Goal: Task Accomplishment & Management: Manage account settings

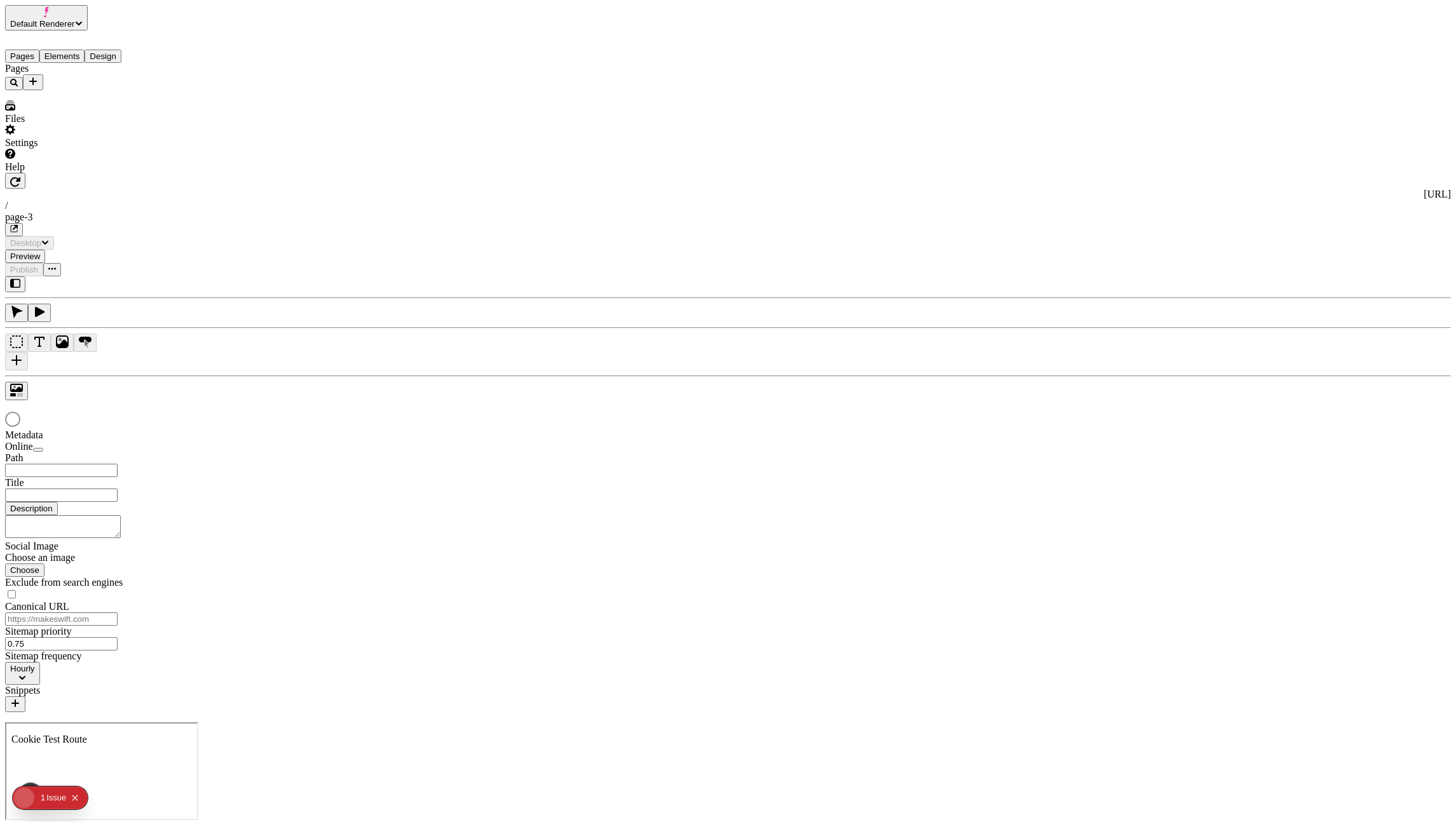
type input "/page-3"
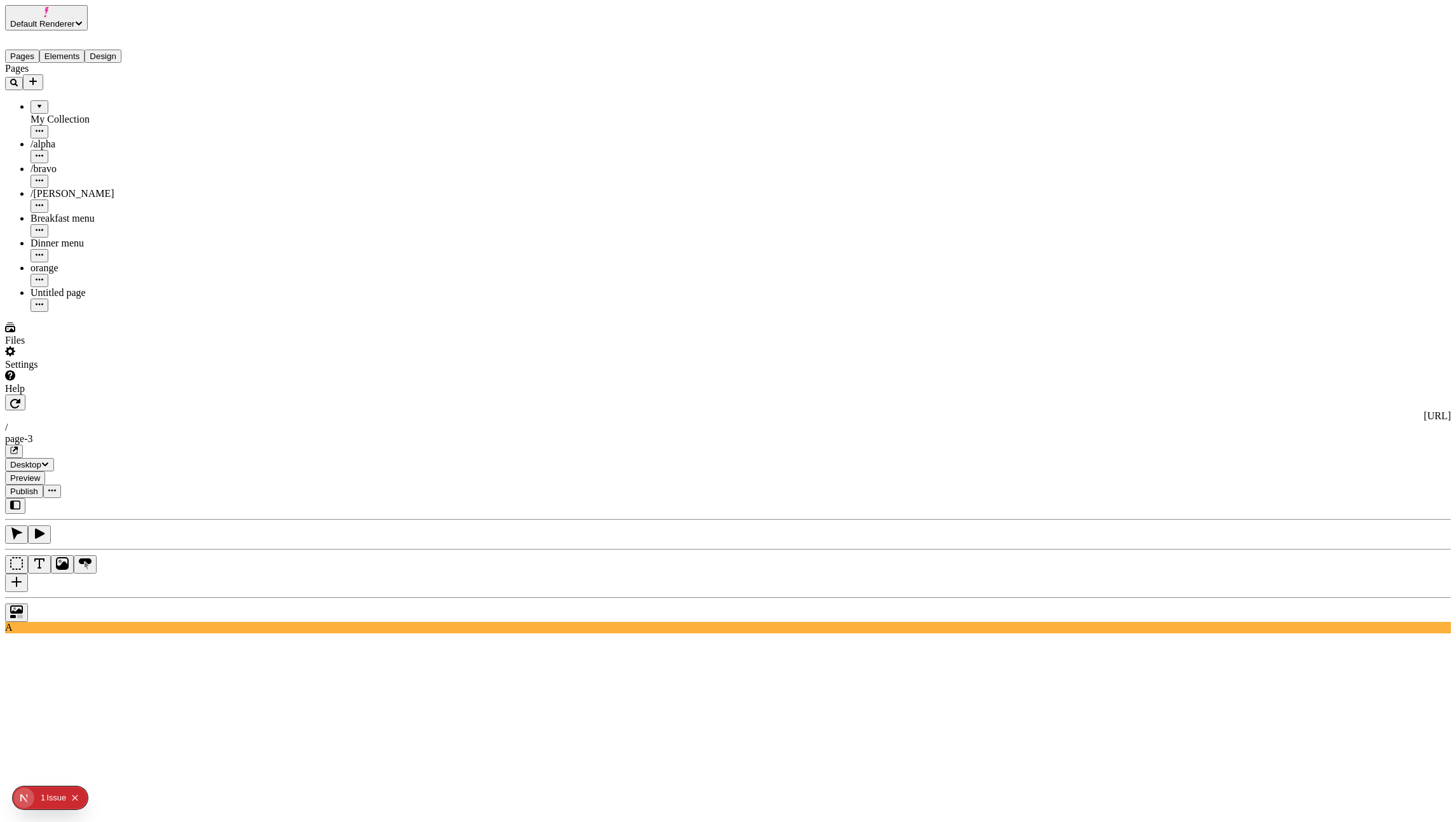
click at [94, 312] on div "Pages My Collection /alpha /bravo /[PERSON_NAME] Breakfast menu Dinner menu ora…" at bounding box center [81, 188] width 153 height 249
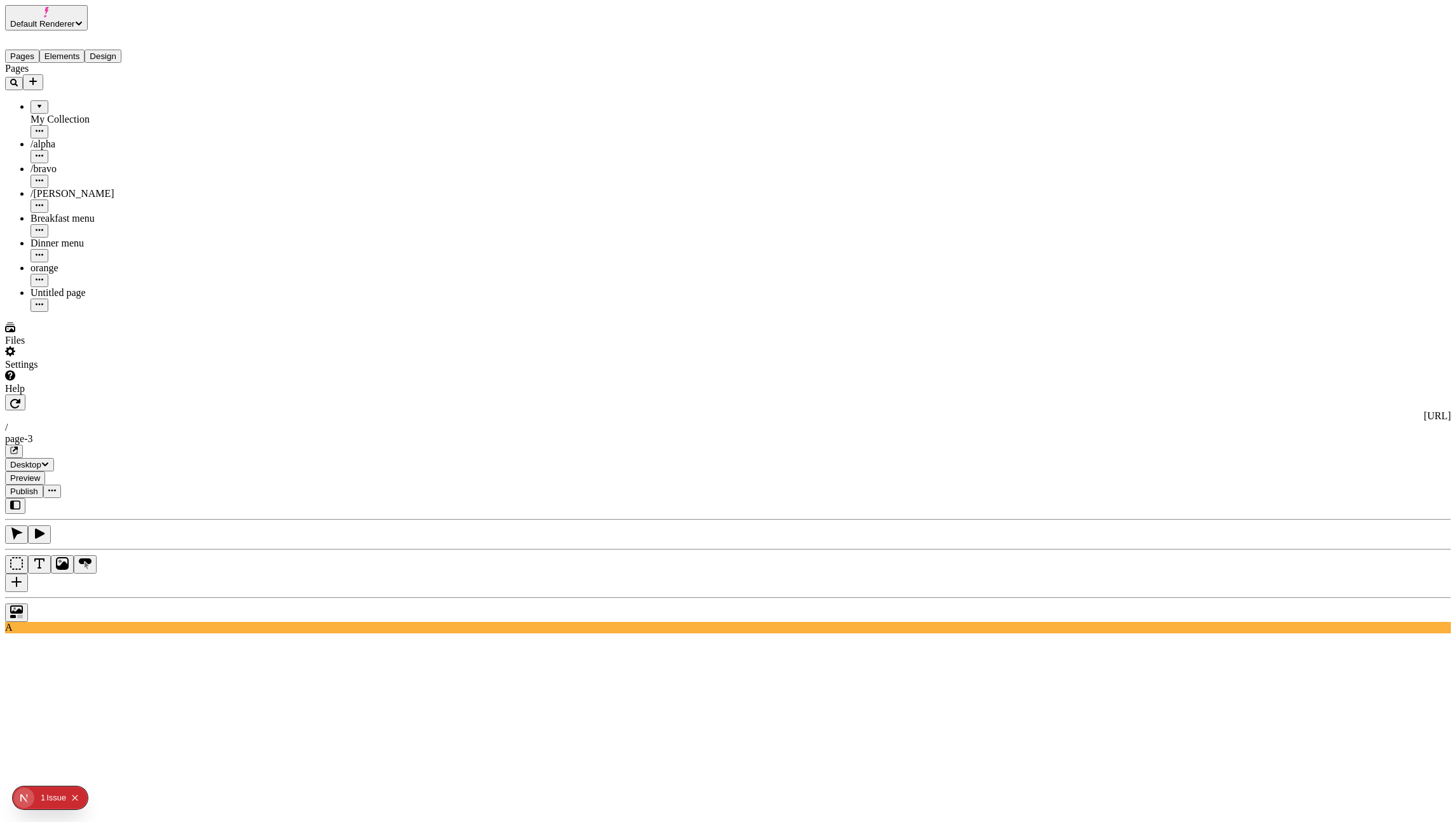
click at [75, 19] on span "Default Renderer" at bounding box center [43, 23] width 65 height 9
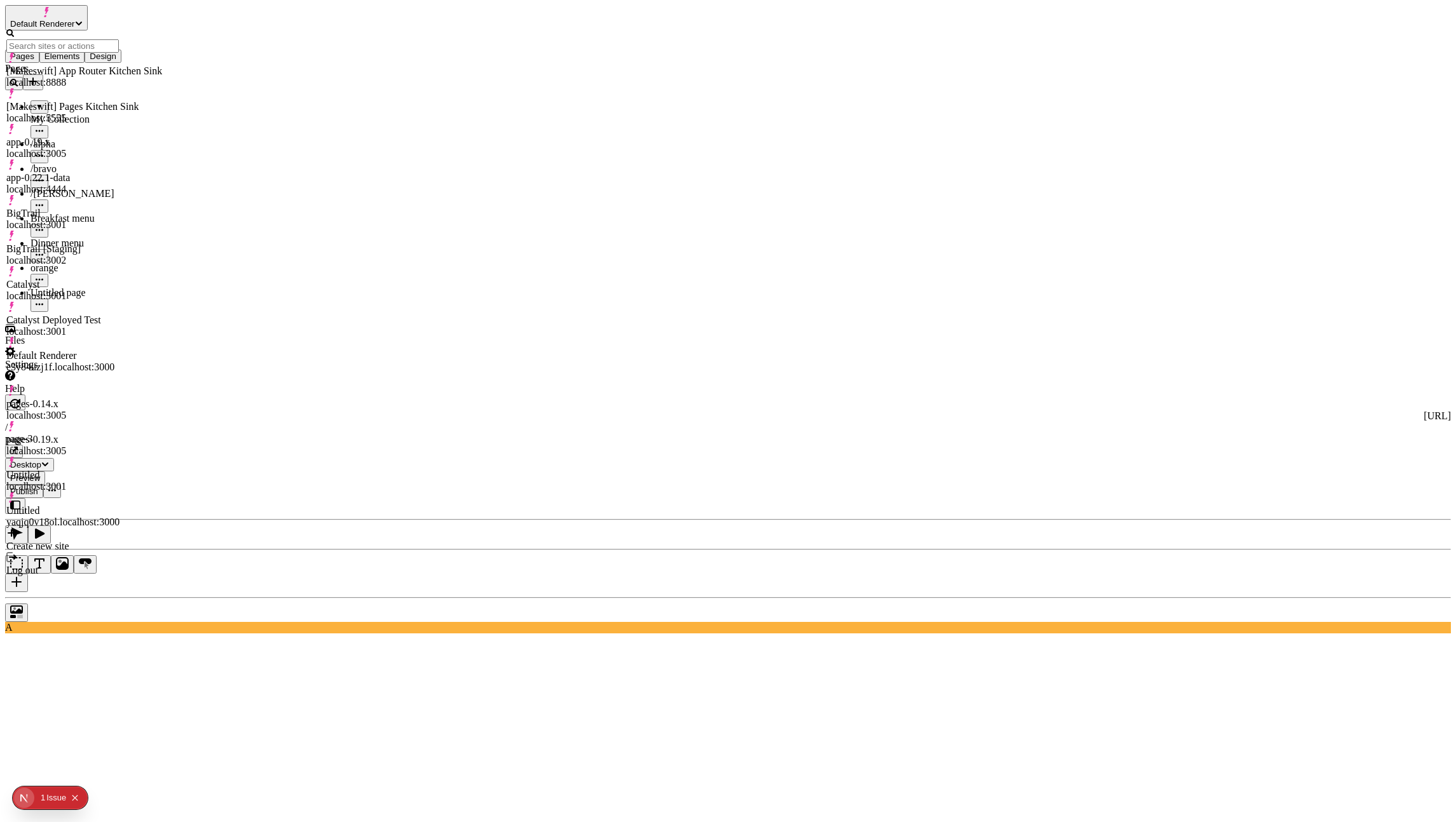
click at [137, 493] on div "Untitled yaqjq0v18ol.localhost:3000" at bounding box center [84, 510] width 155 height 36
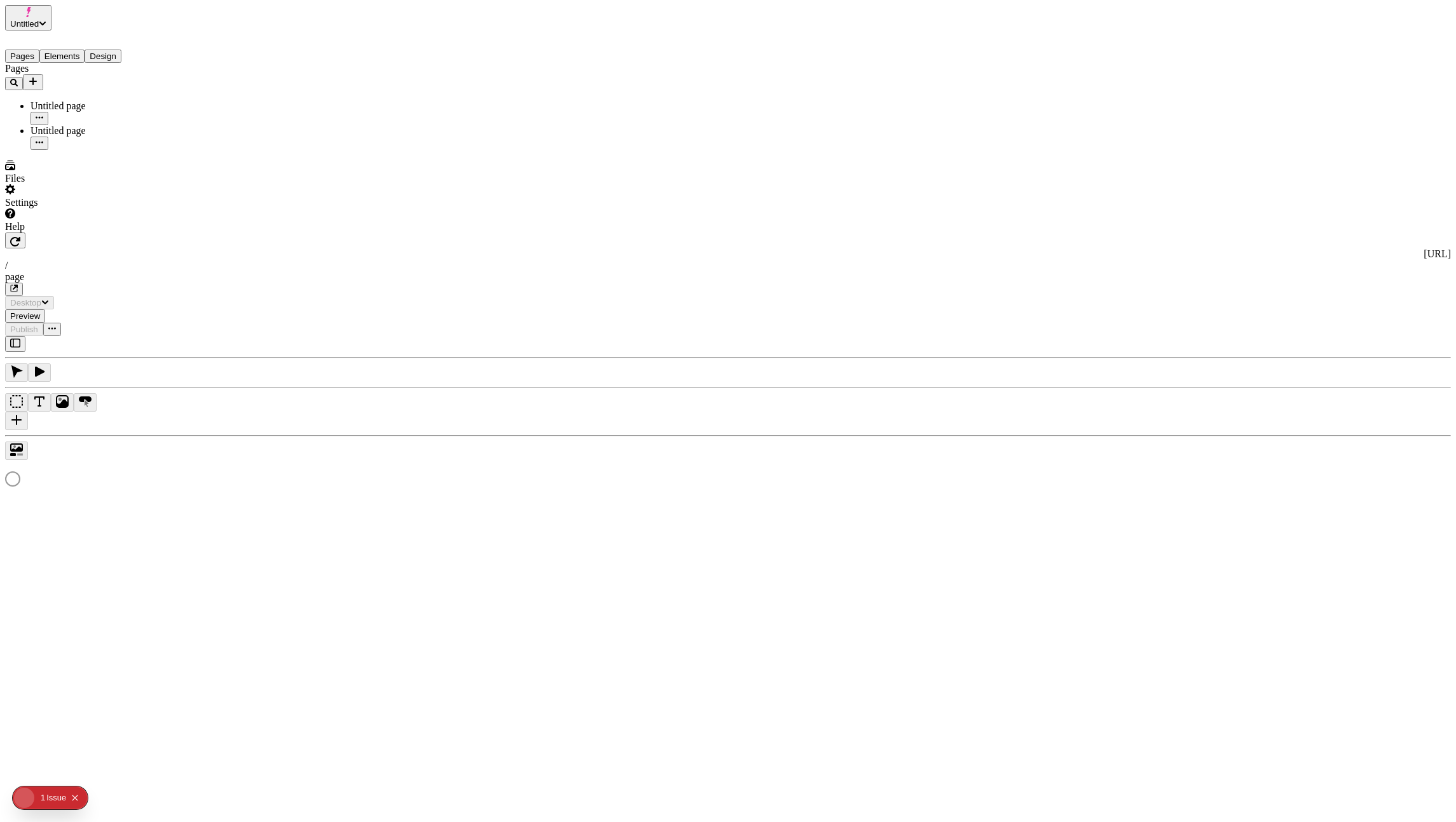
type input "/page"
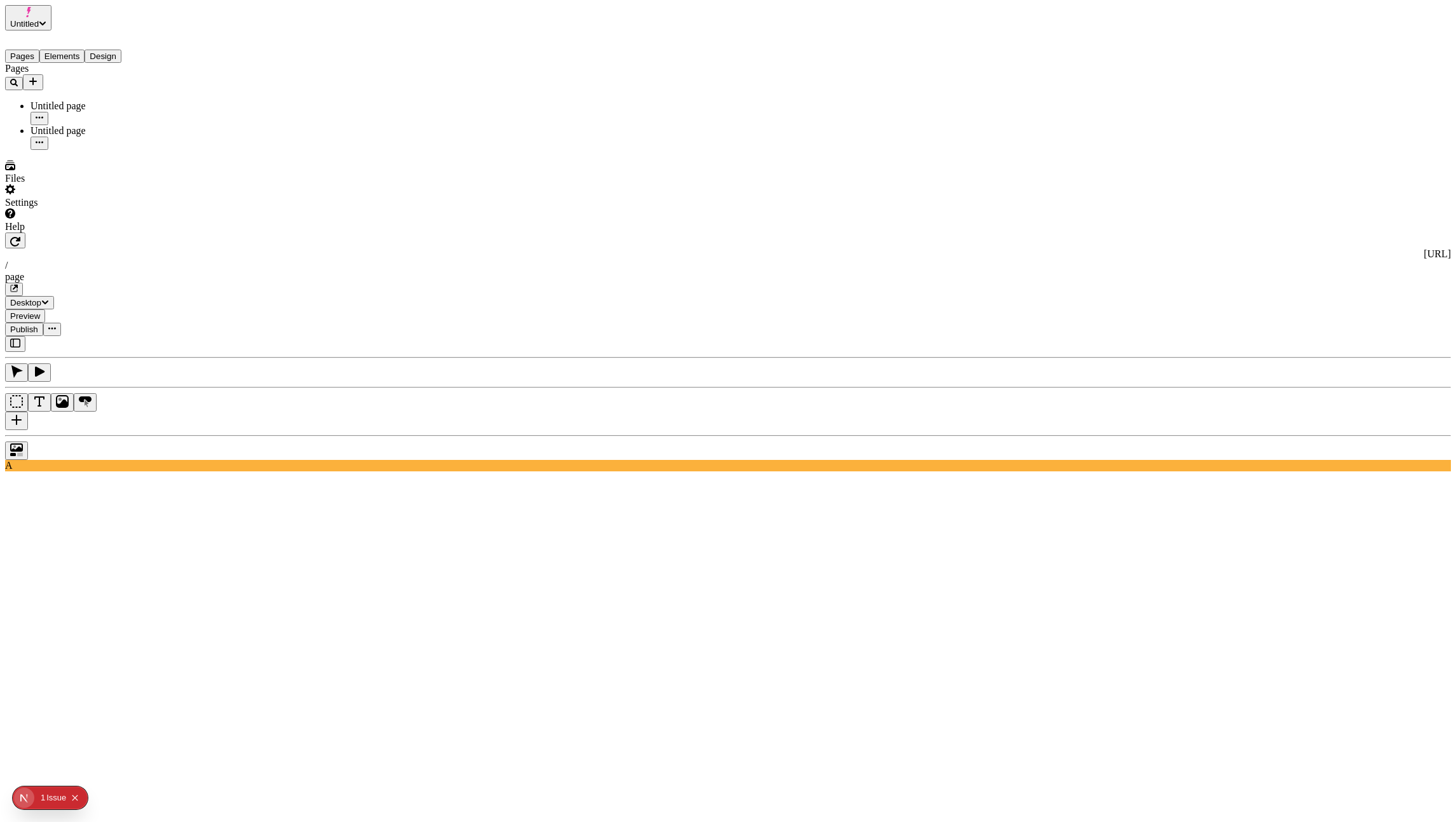
click at [985, 567] on use at bounding box center [633, 736] width 1256 height 339
click at [876, 720] on use at bounding box center [747, 813] width 281 height 187
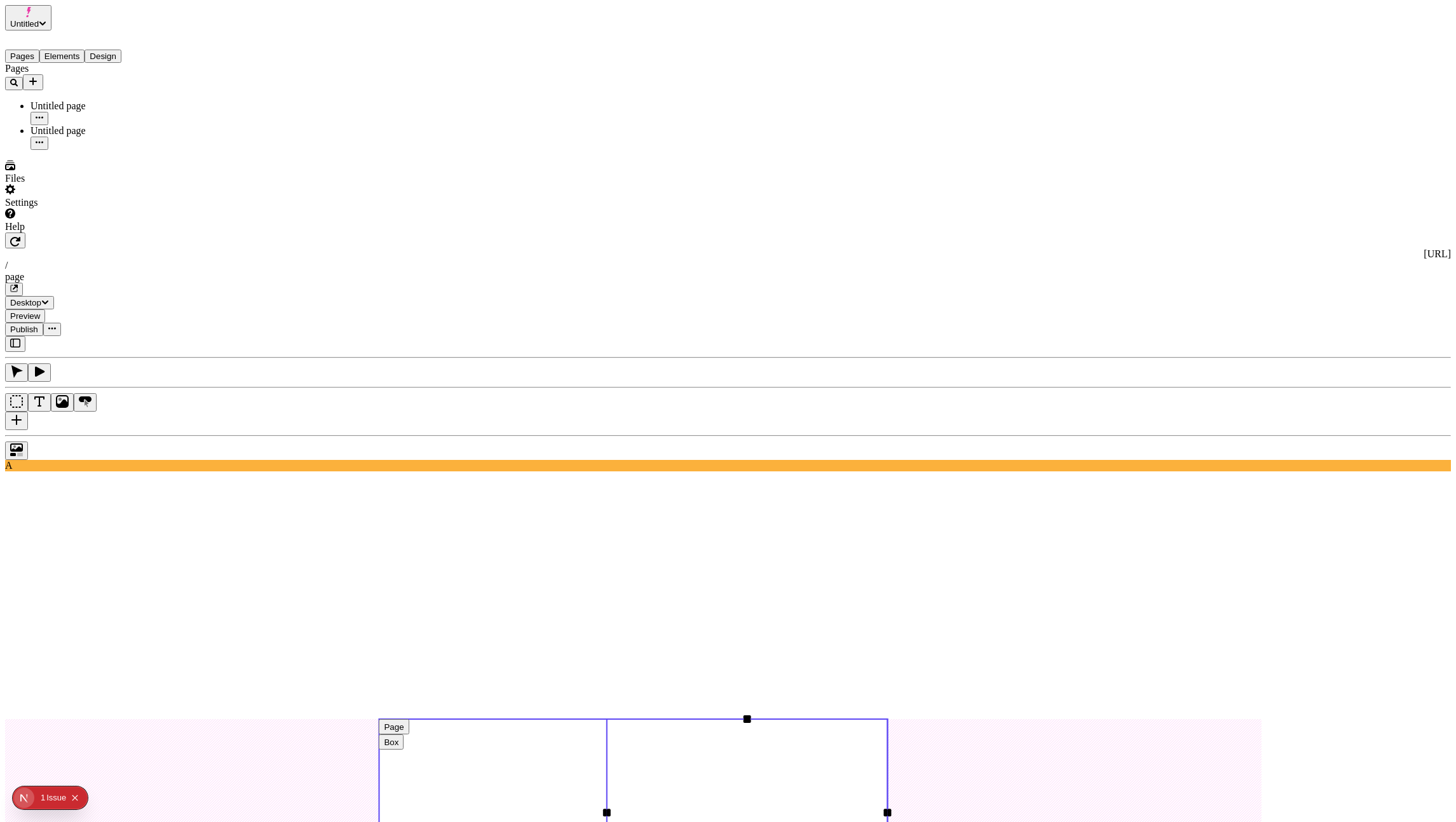
click at [583, 720] on use at bounding box center [633, 813] width 508 height 187
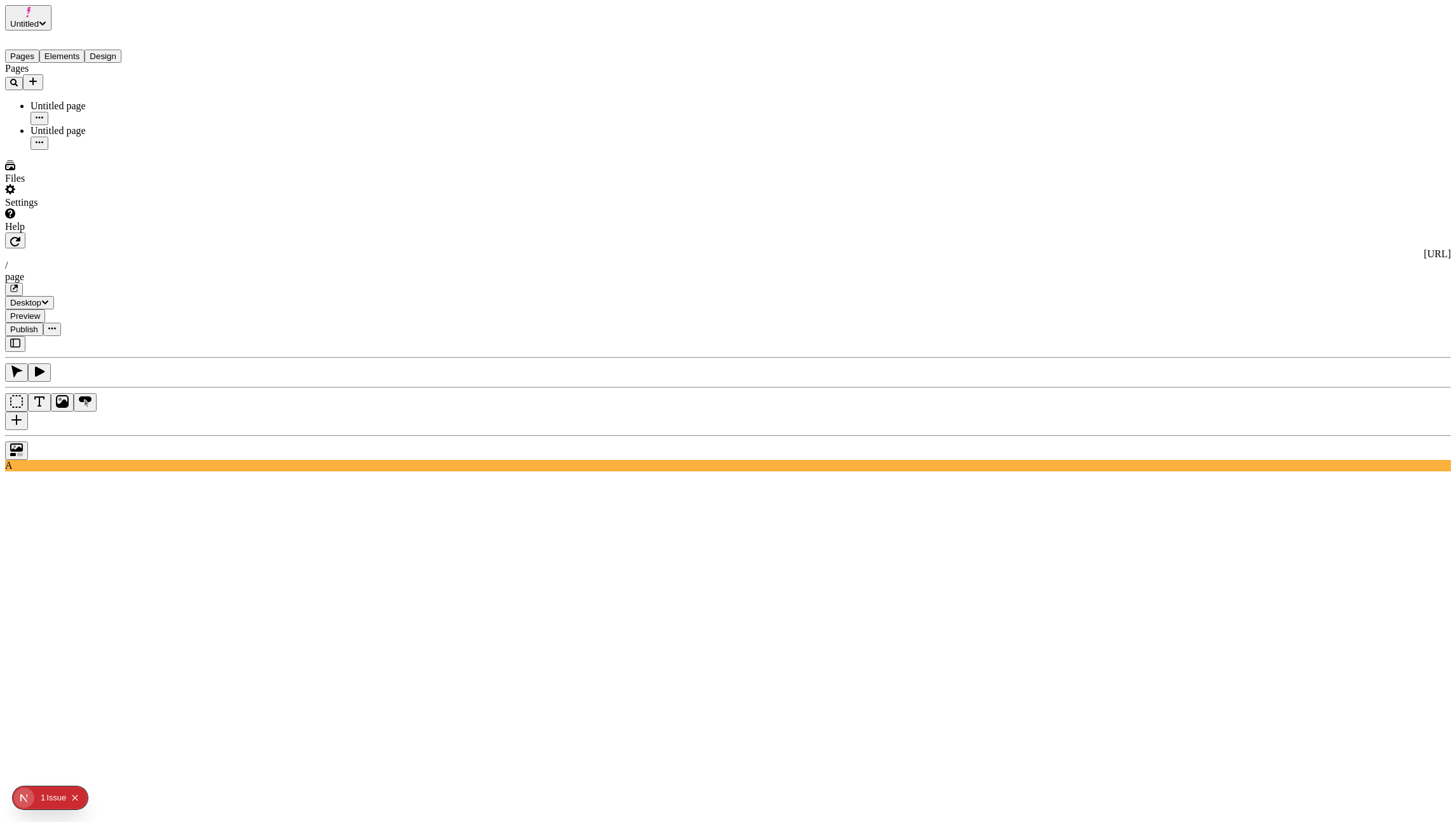
click at [9, 336] on button "button" at bounding box center [15, 344] width 20 height 16
click at [119, 150] on div "Pages Untitled page Untitled page" at bounding box center [96, 107] width 184 height 87
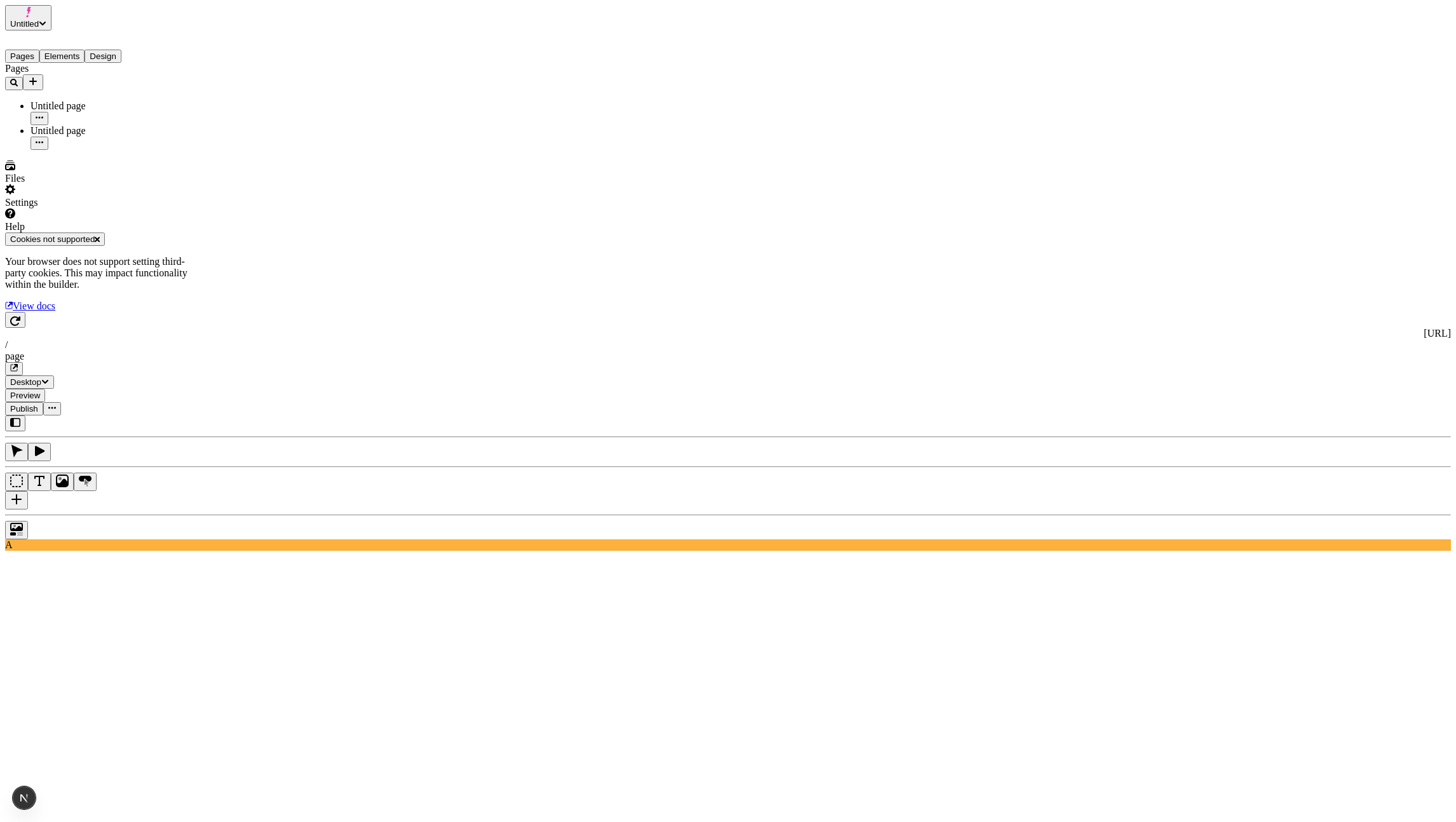
click at [56, 312] on link "View docs" at bounding box center [30, 306] width 50 height 11
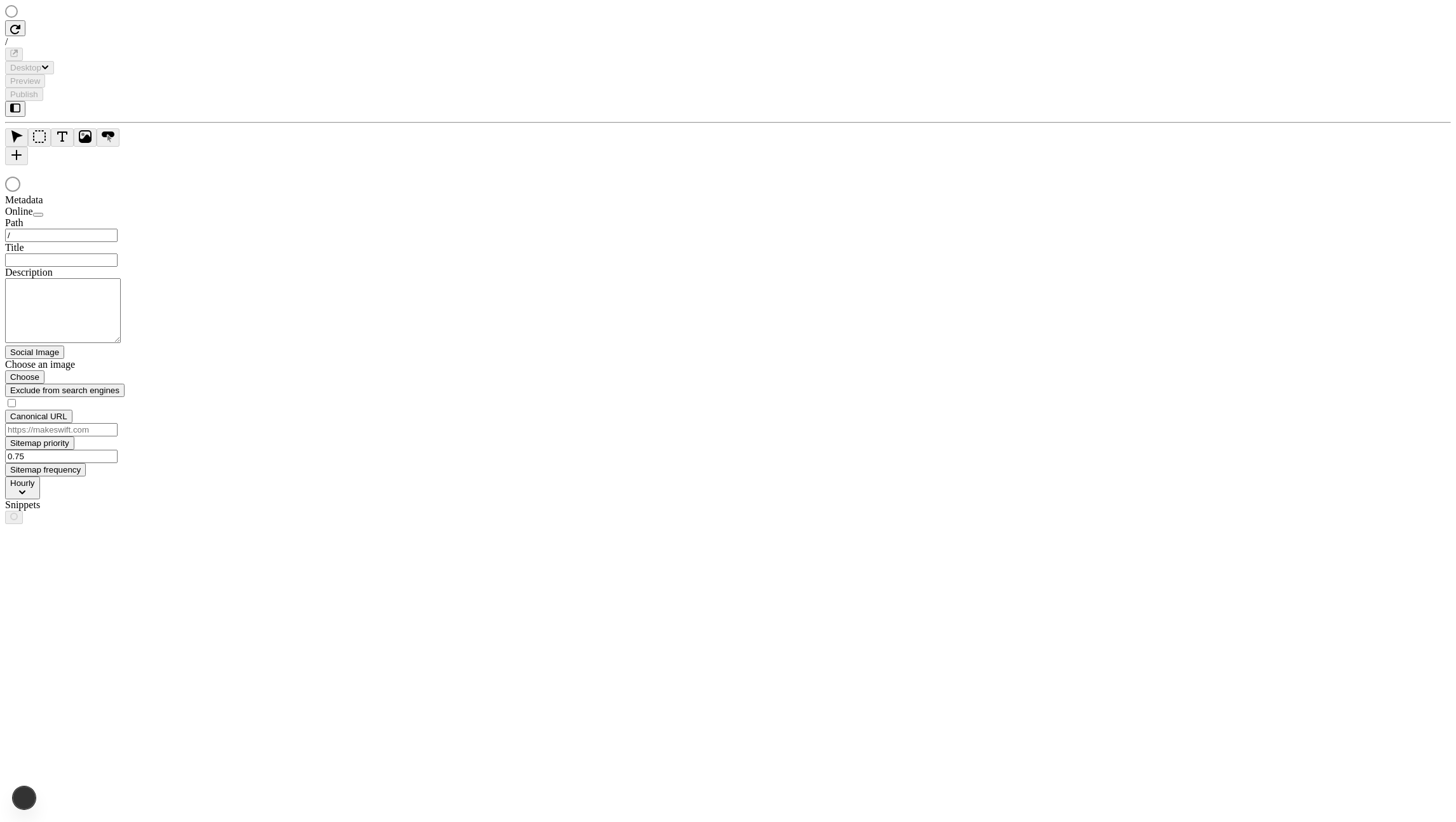
type input "/page"
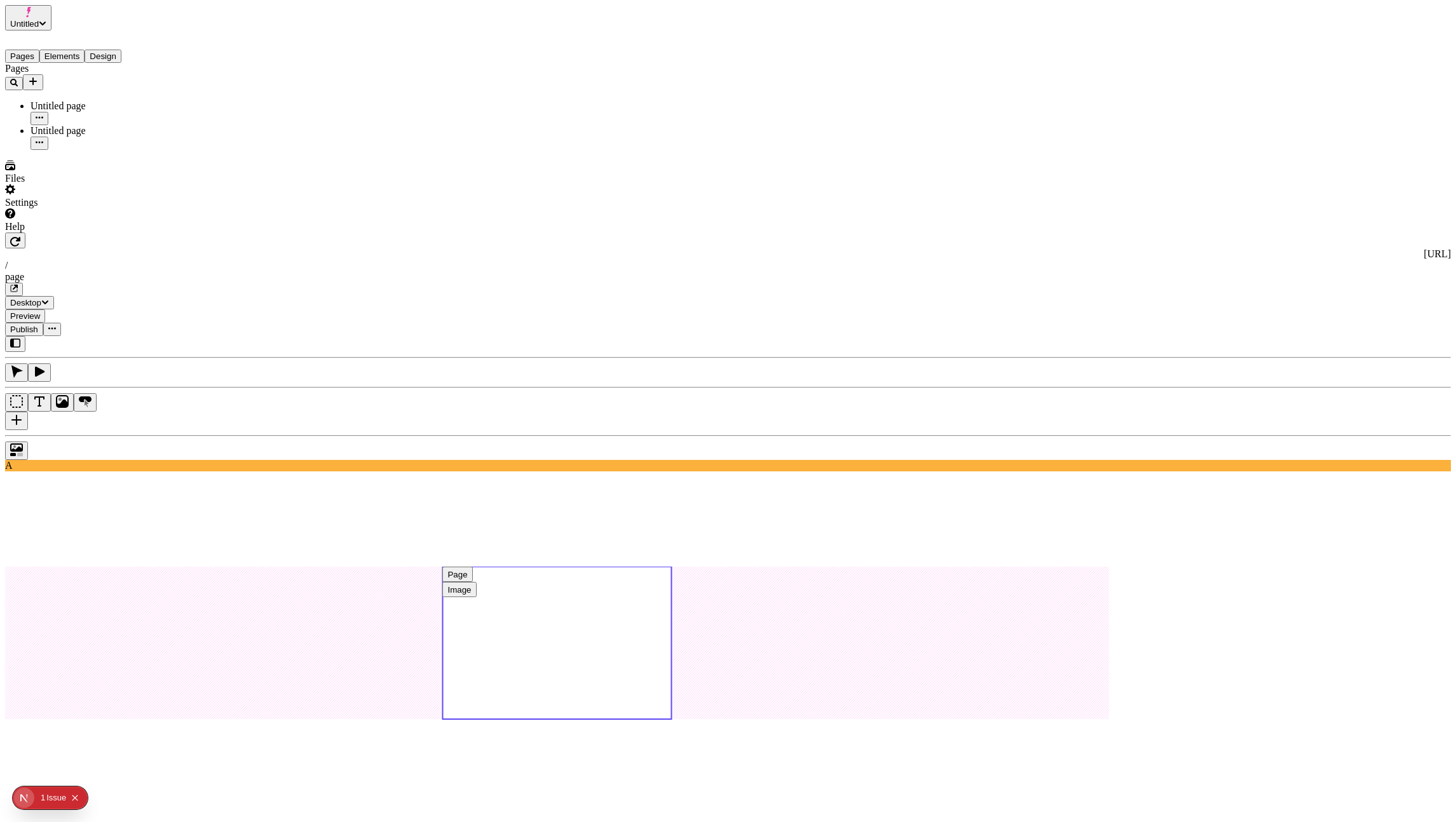
click at [671, 567] on use at bounding box center [557, 643] width 229 height 153
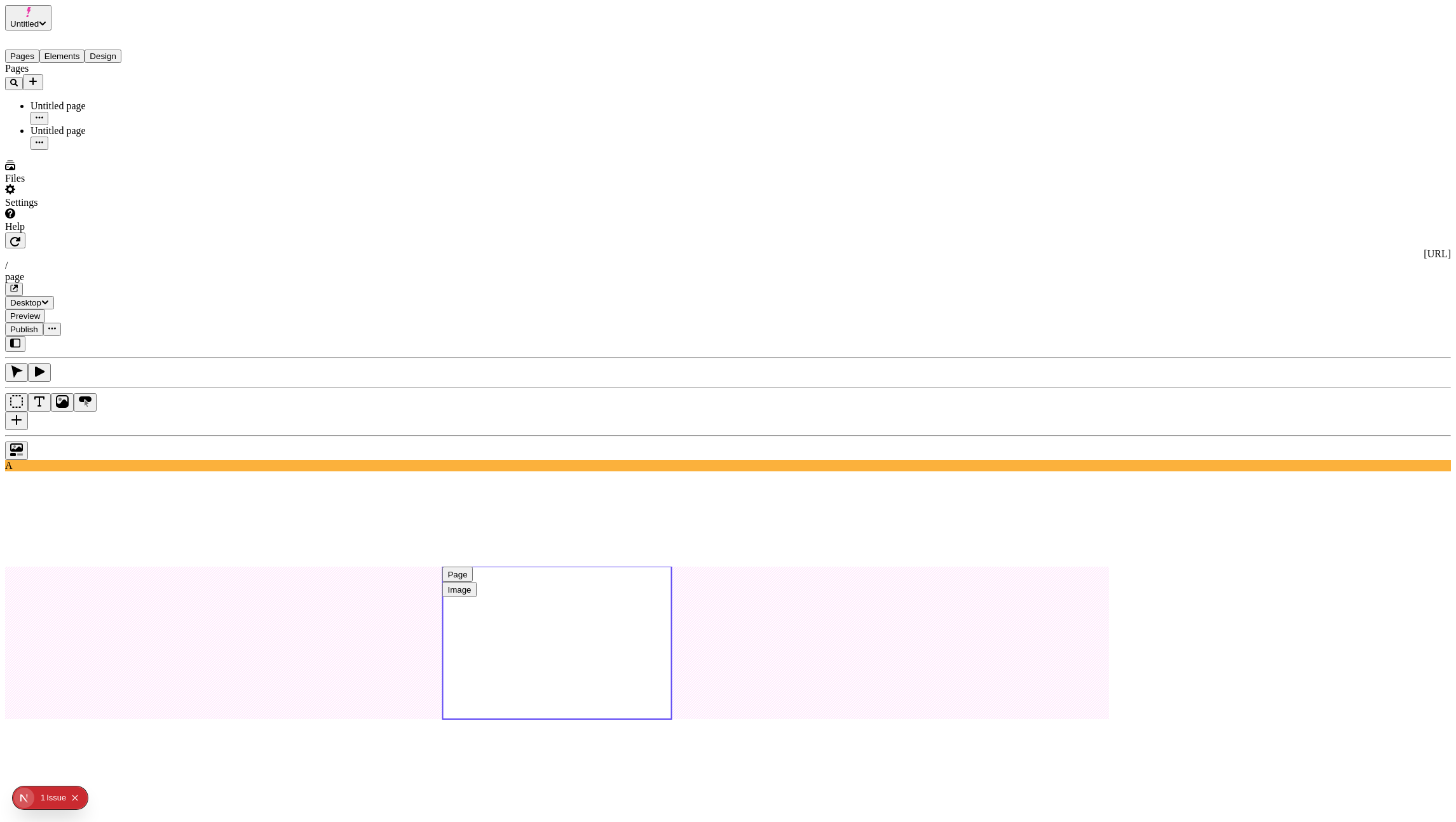
click at [671, 567] on use at bounding box center [557, 643] width 229 height 153
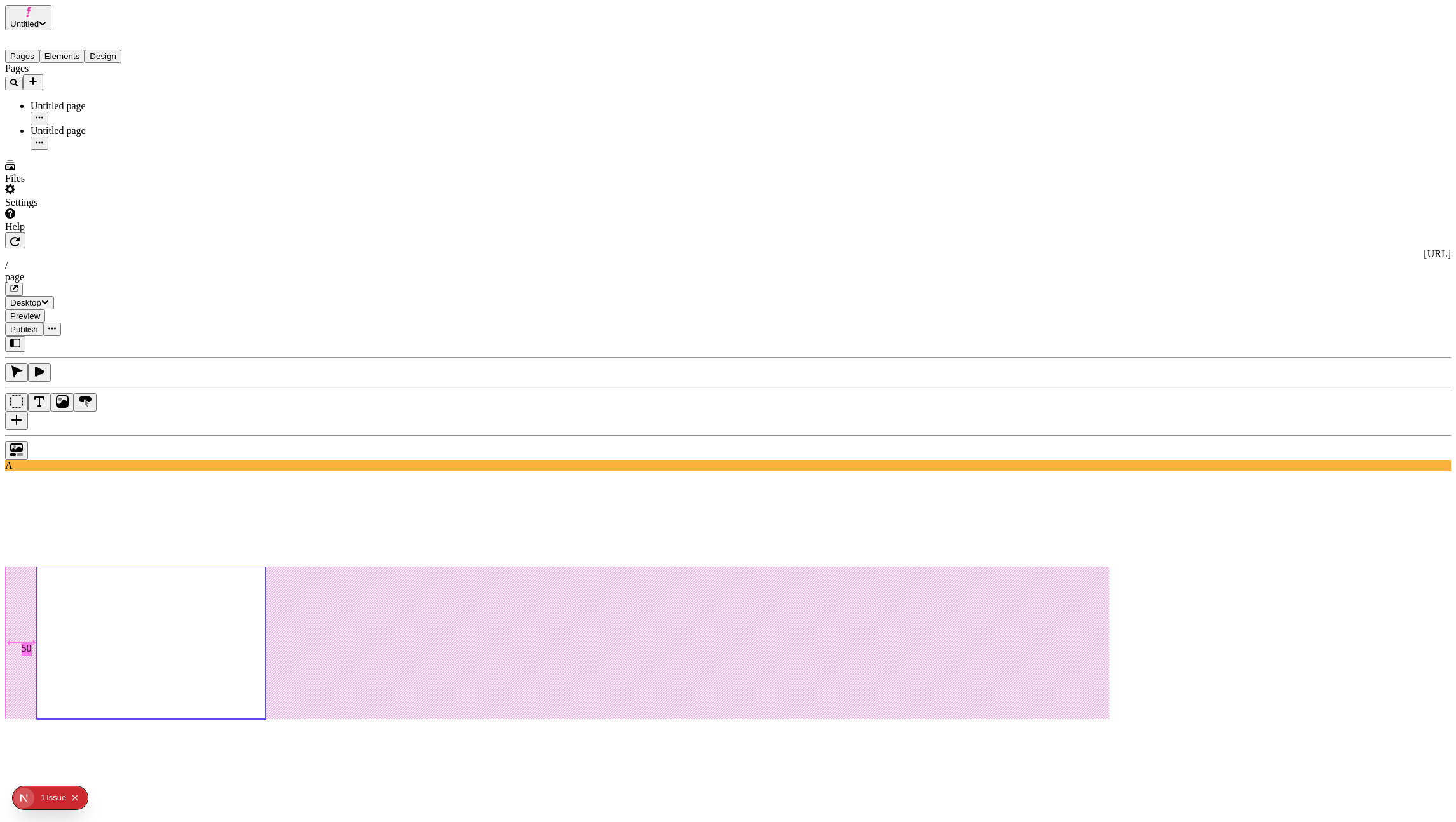
type input "630"
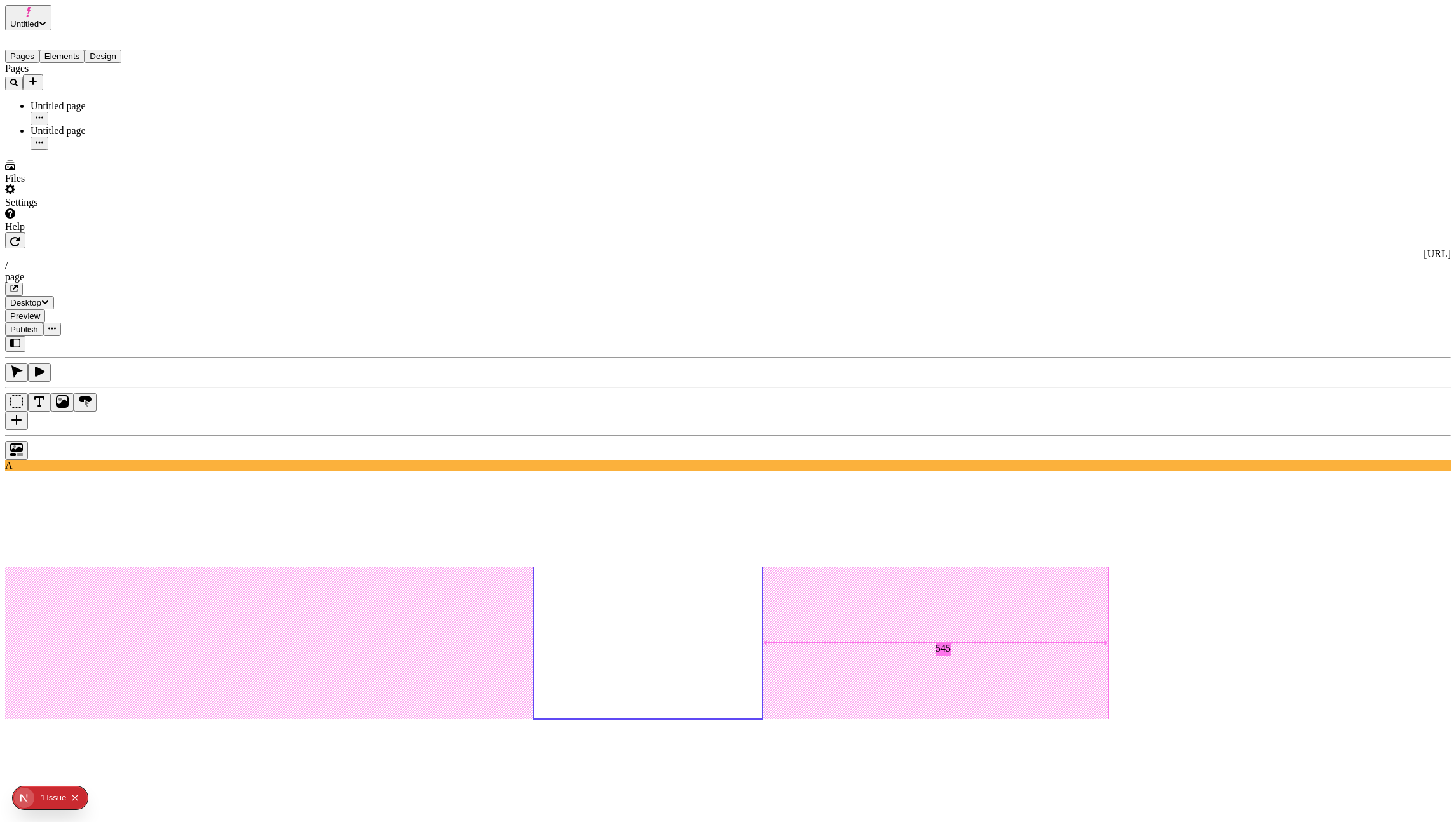
type input "670"
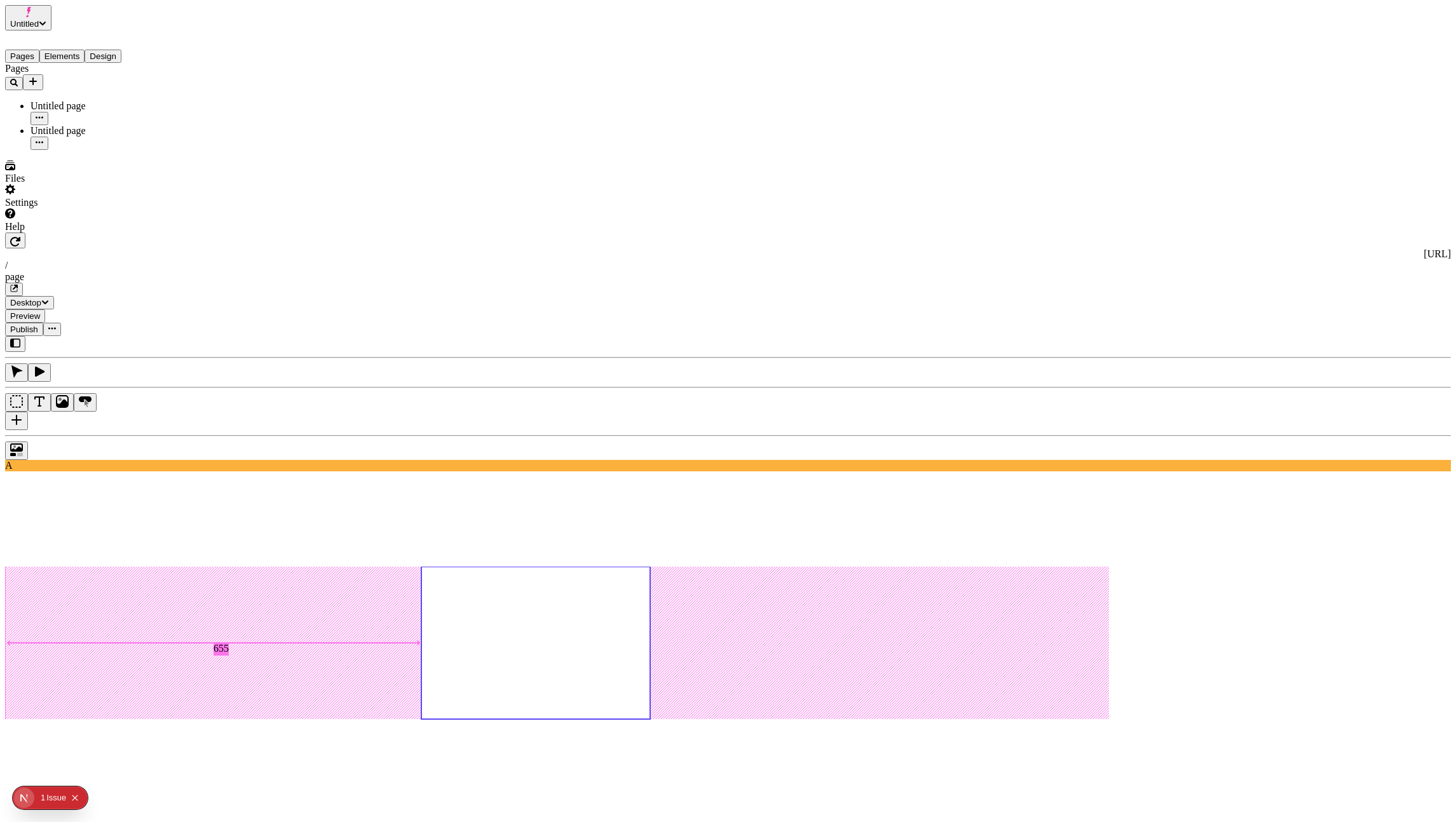
type input "675"
click at [79, 796] on icon "Collapse issues badge" at bounding box center [74, 797] width 8 height 8
click at [71, 184] on div "Files" at bounding box center [81, 172] width 153 height 24
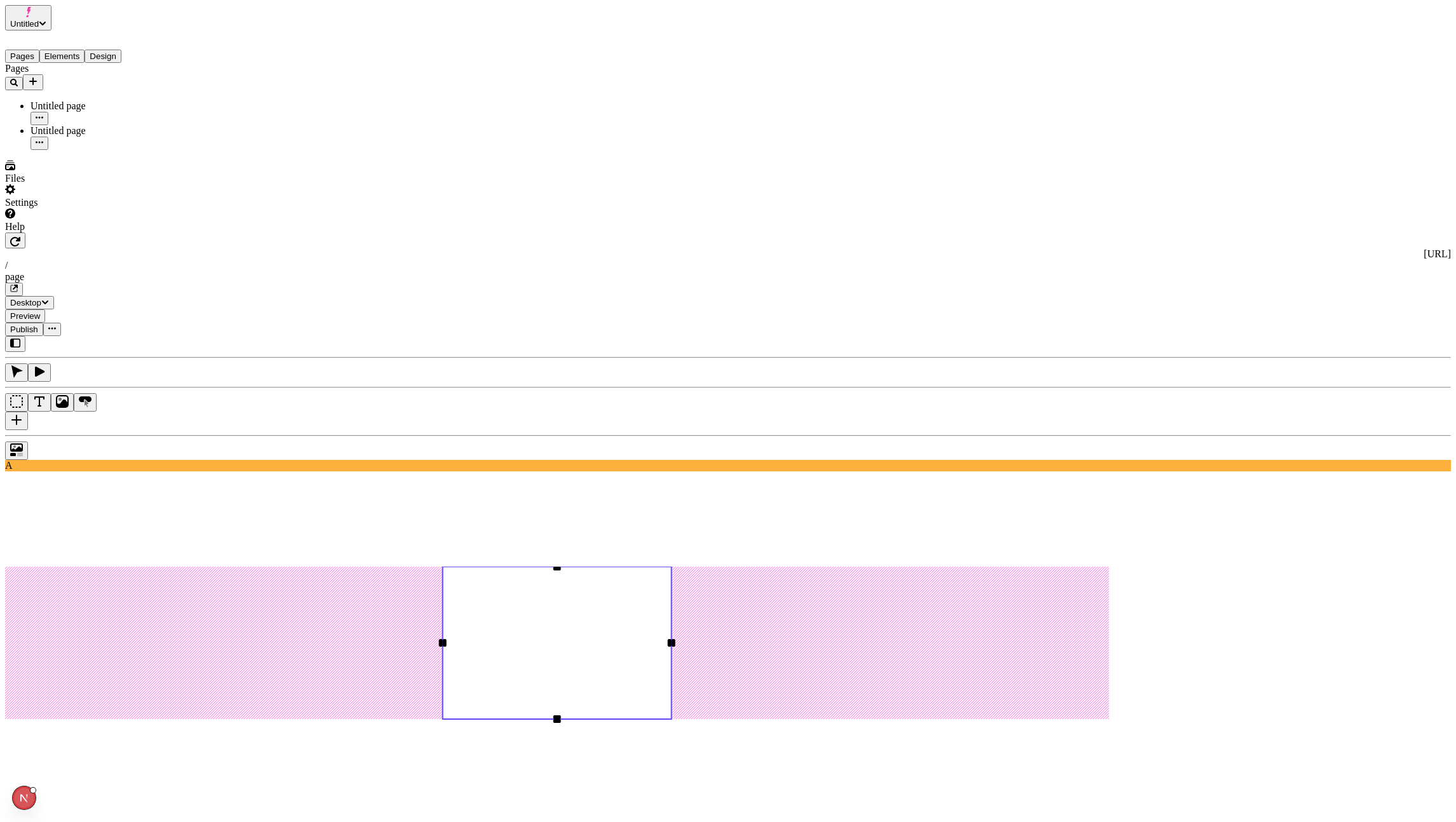
click at [51, 26] on button "Untitled" at bounding box center [28, 18] width 46 height 26
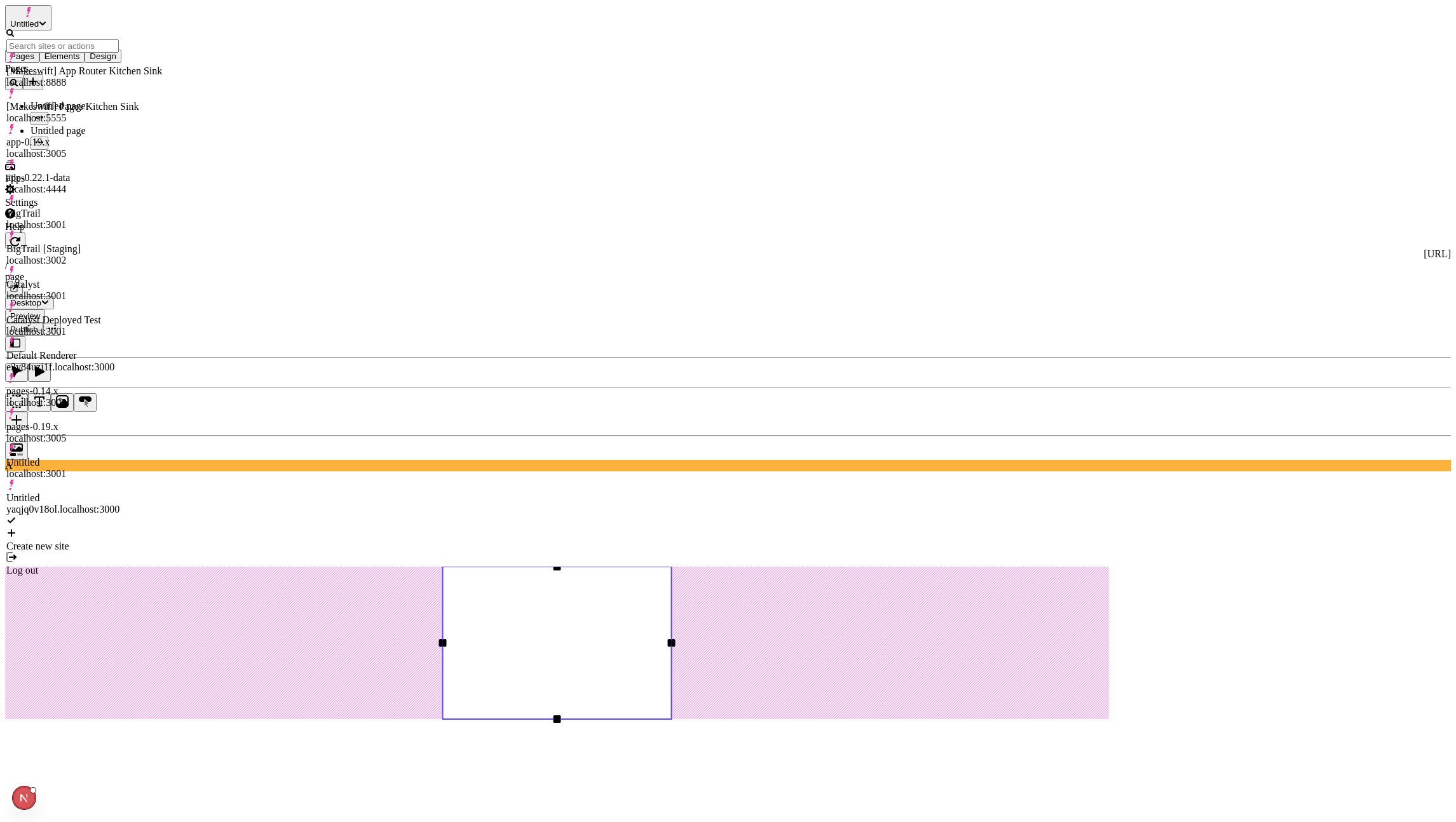
click at [136, 172] on div "app-0.22.1-data localhost:4444" at bounding box center [84, 184] width 155 height 23
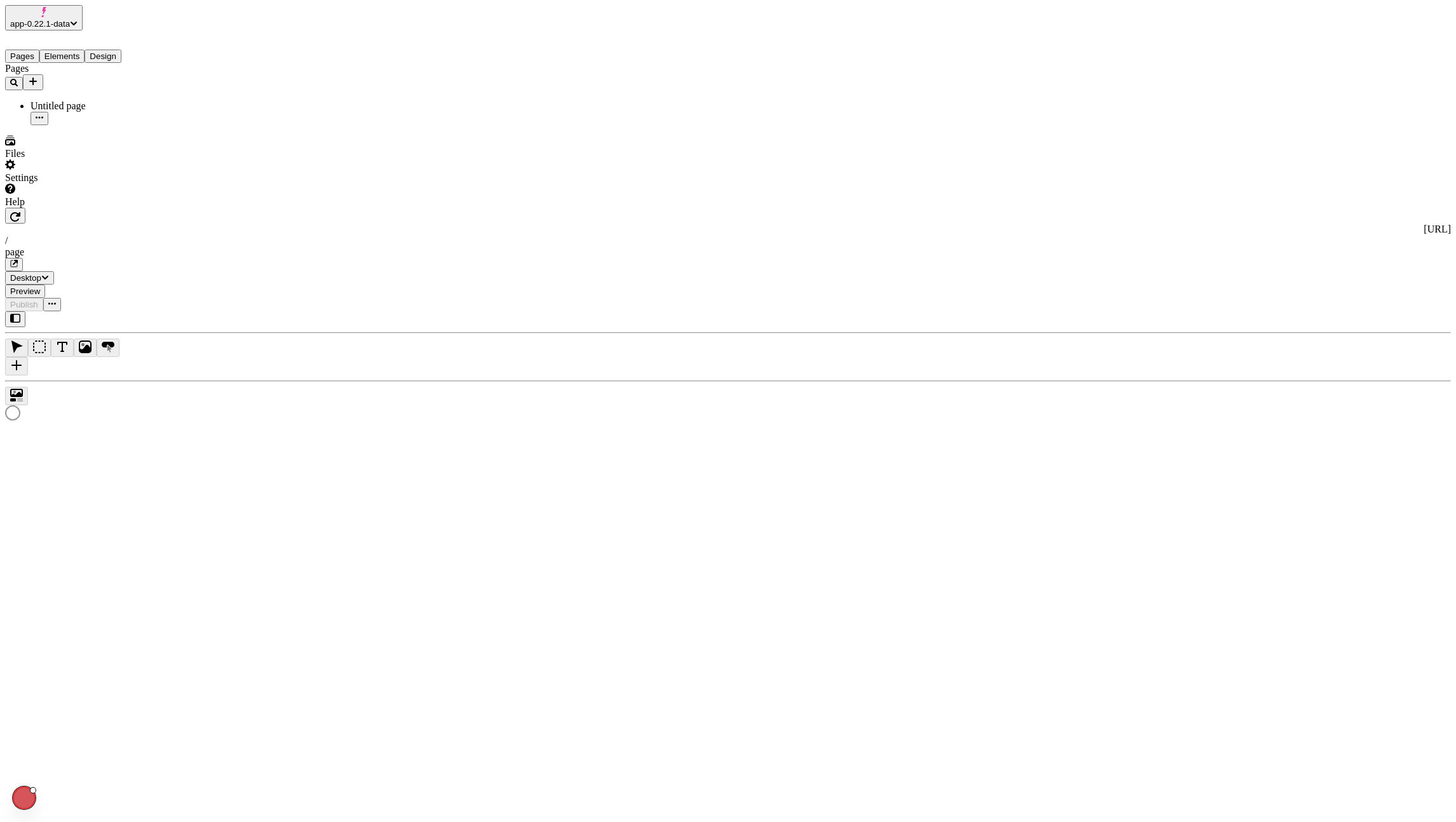
click at [85, 184] on div "Settings" at bounding box center [96, 172] width 184 height 24
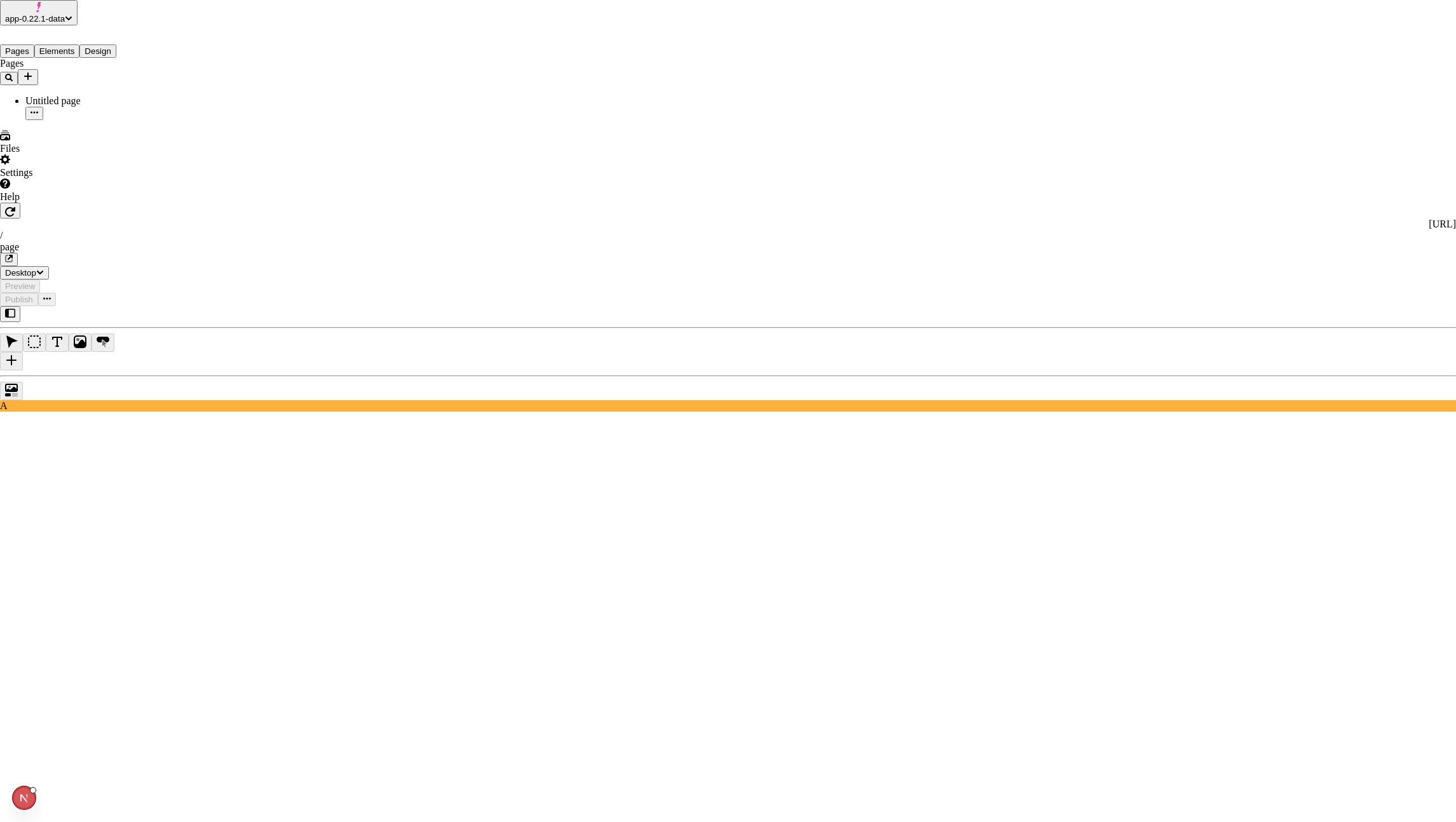
type input "app-0.22.1-data"
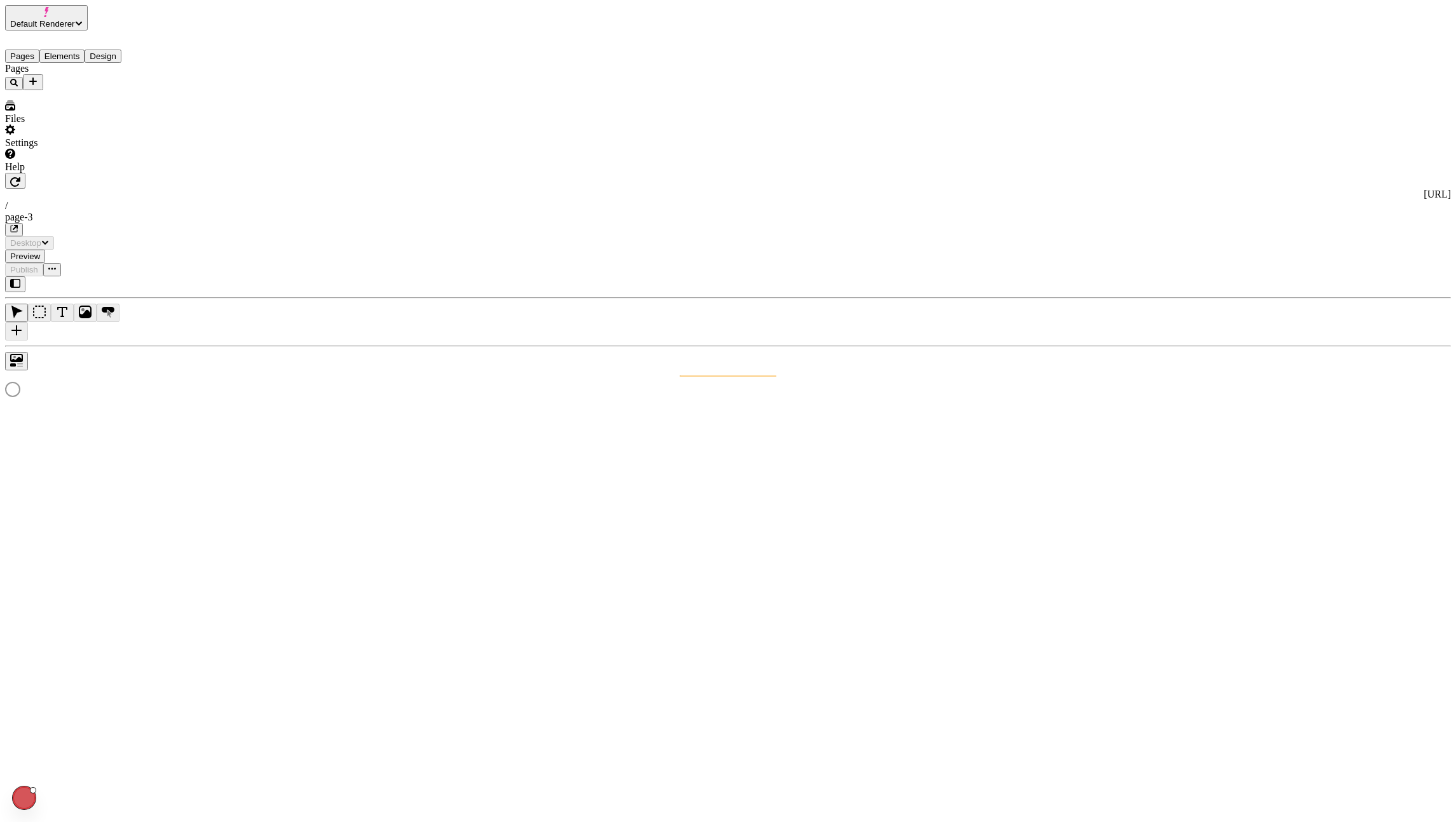
type input "/page-3"
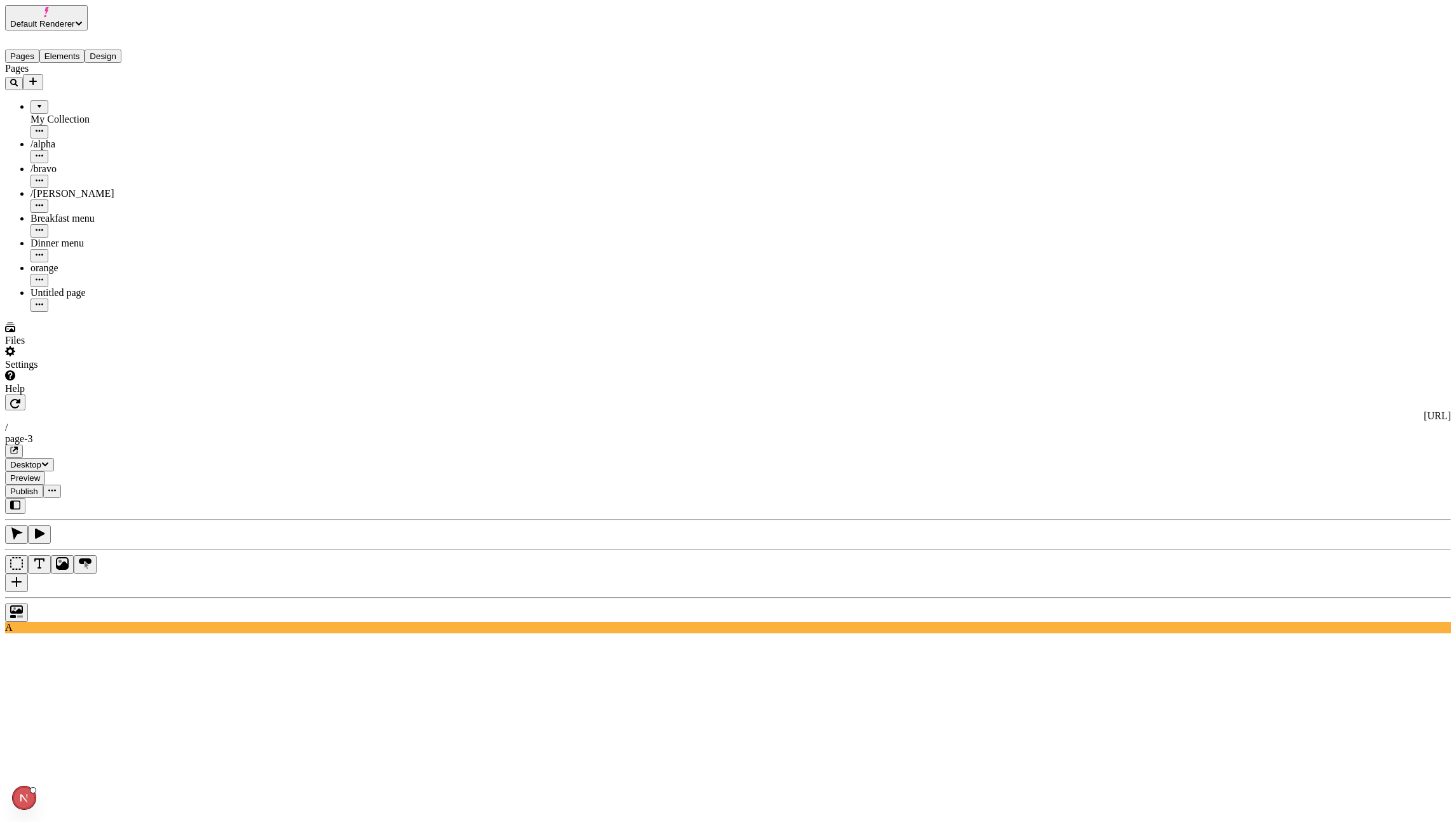
click at [56, 25] on button "Default Renderer" at bounding box center [46, 18] width 83 height 26
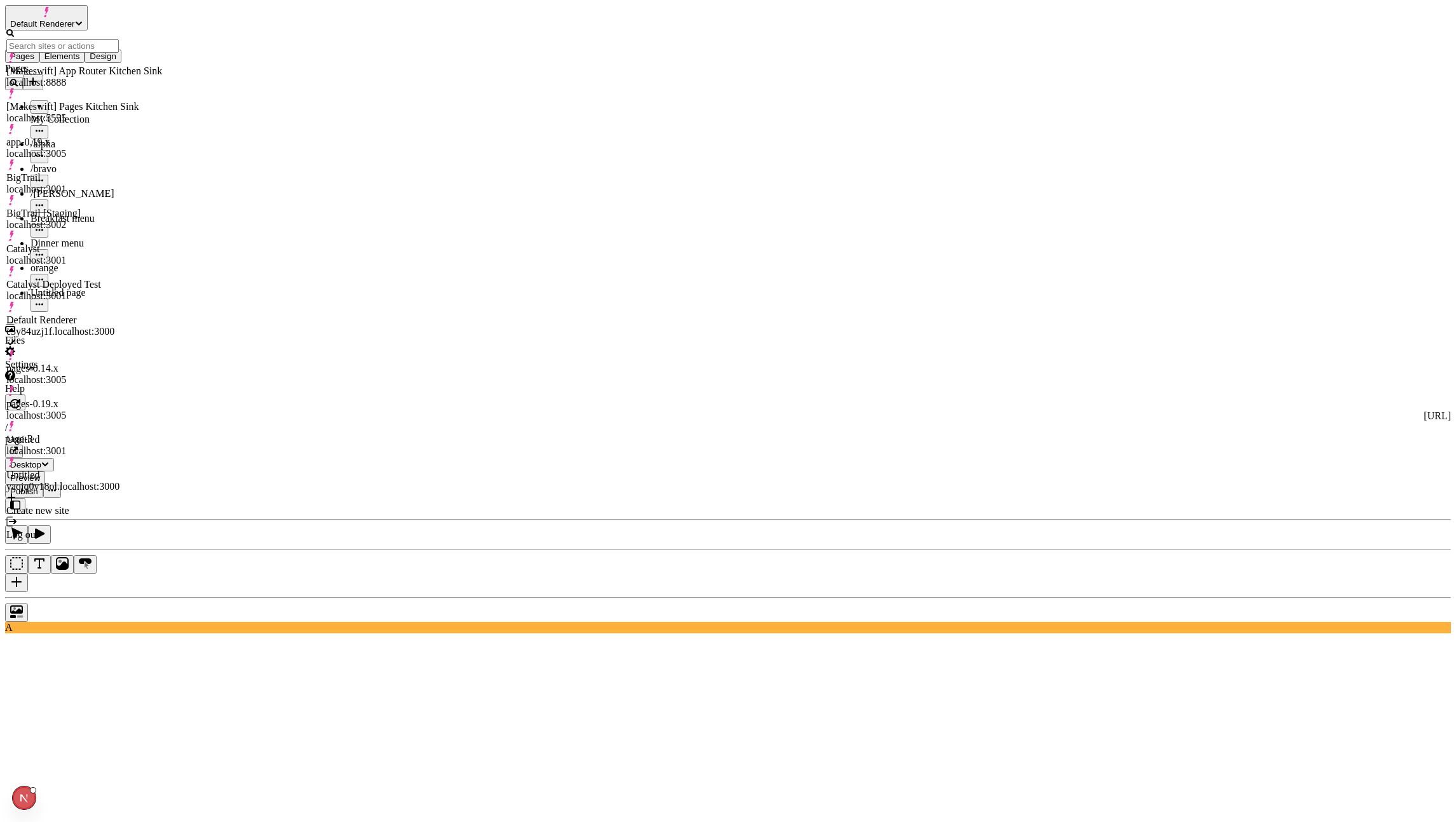
click at [67, 434] on div "Untitled" at bounding box center [84, 439] width 155 height 11
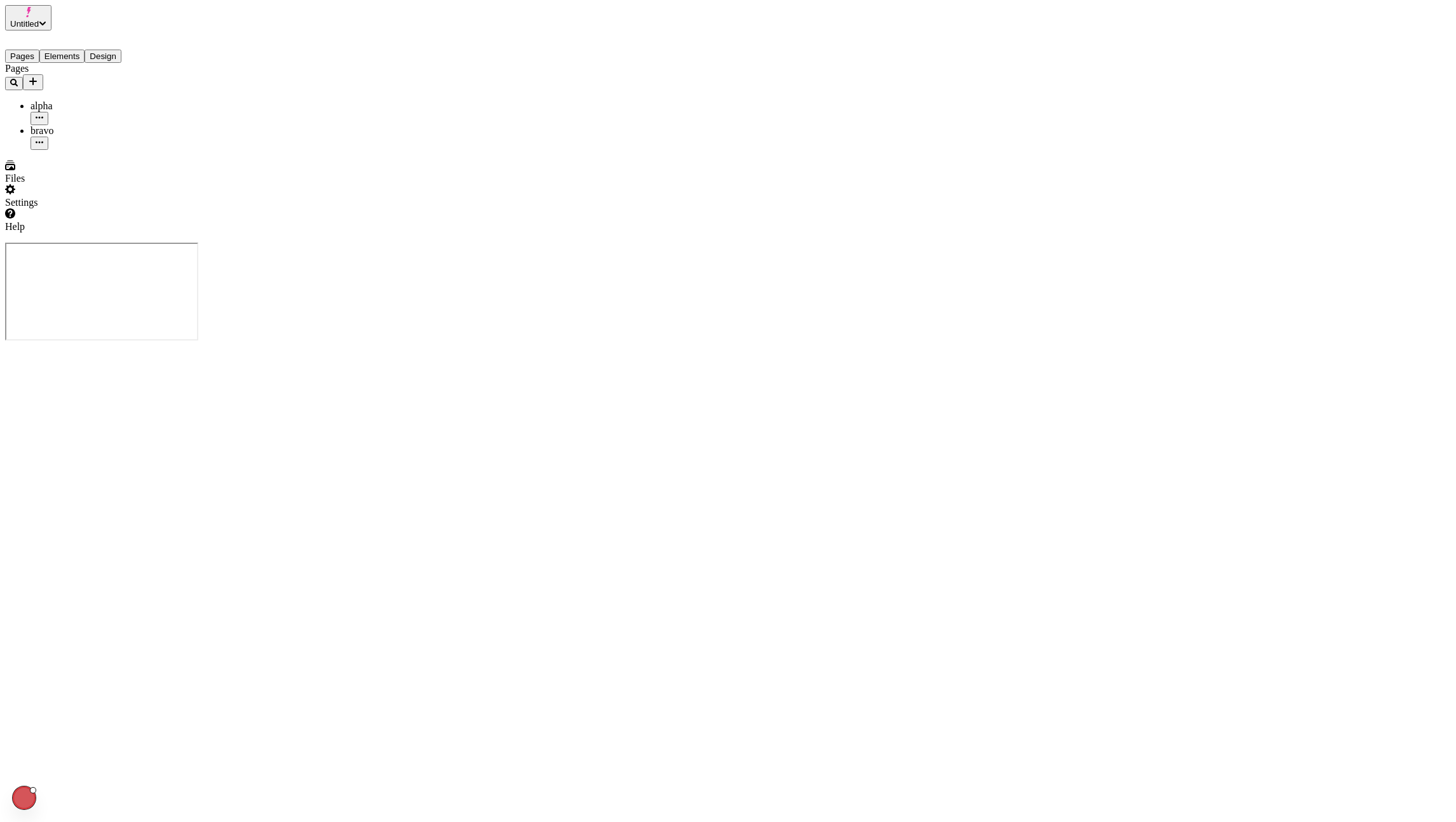
click at [73, 208] on div "Settings" at bounding box center [96, 196] width 184 height 24
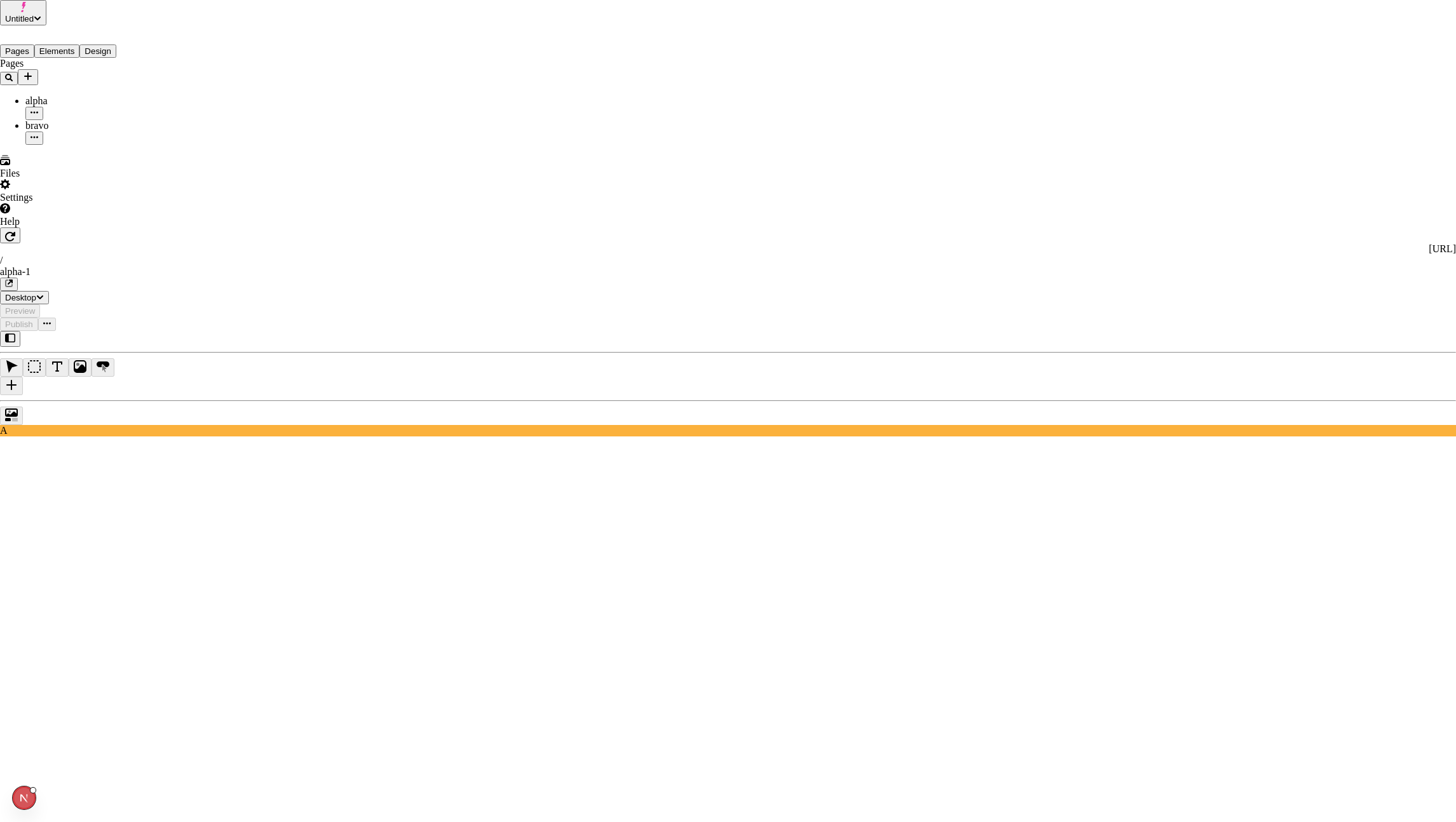
type input "Untitled"
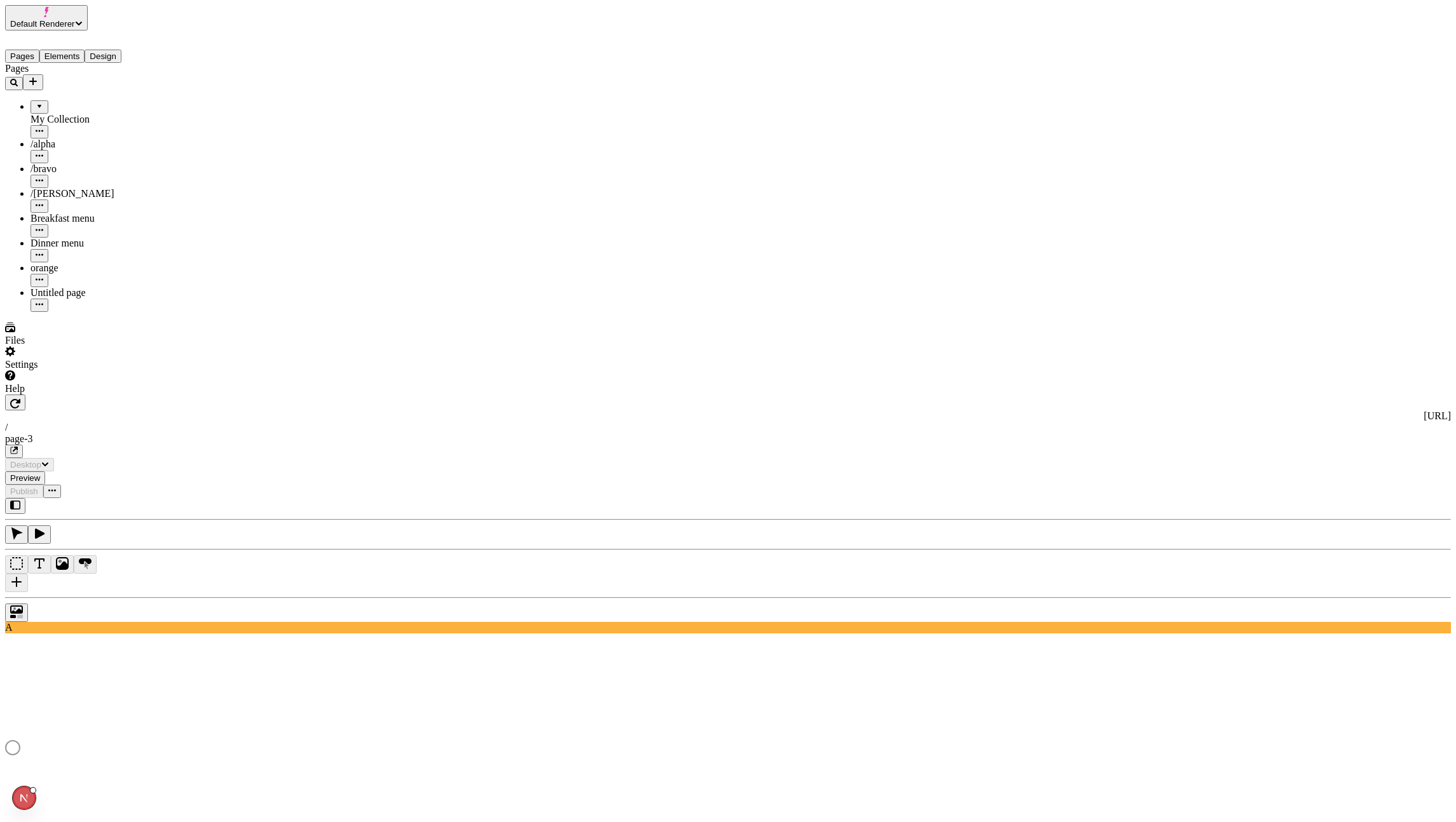
click at [56, 19] on span "Default Renderer" at bounding box center [43, 23] width 65 height 9
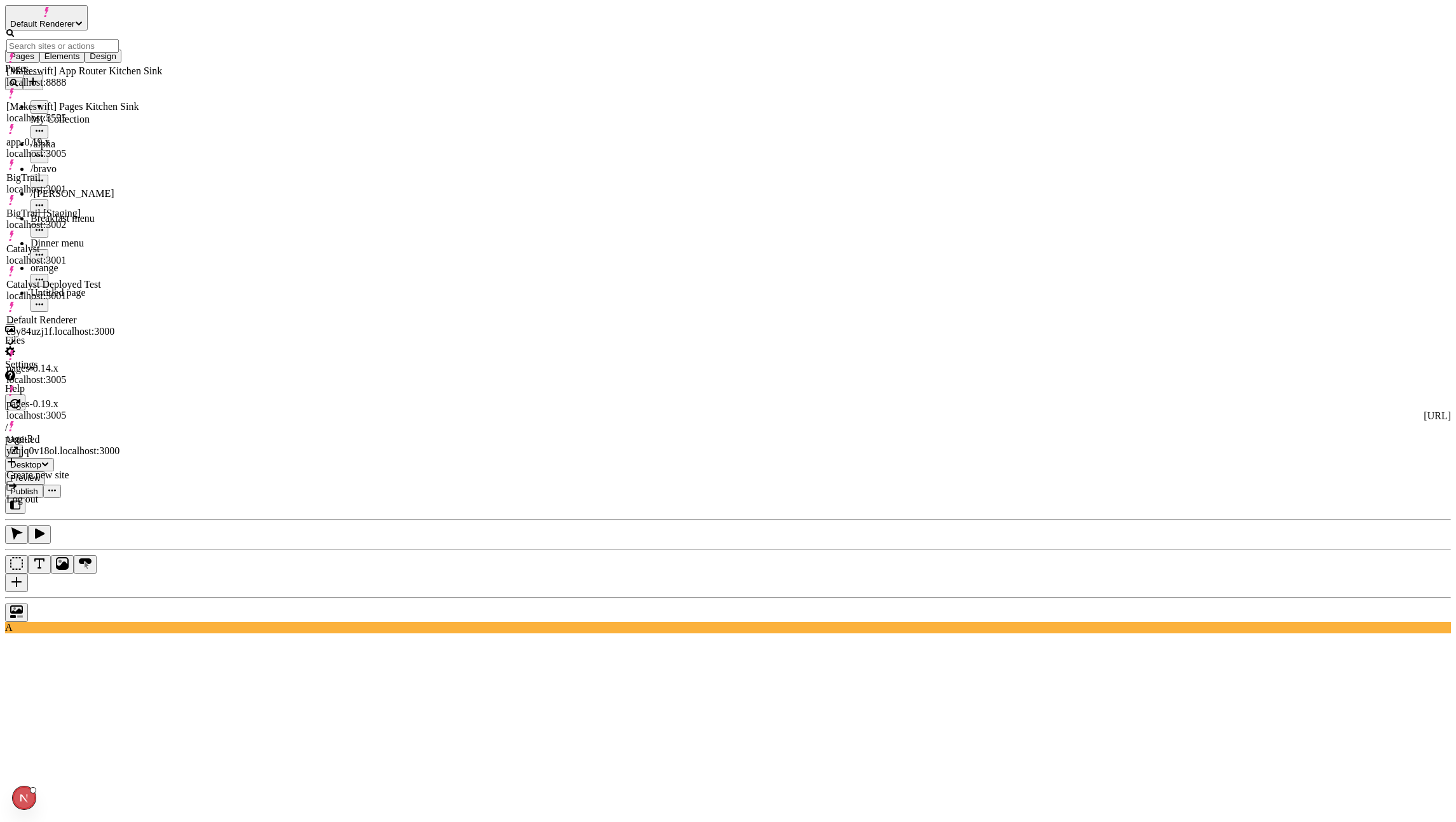
click at [125, 312] on div "Pages My Collection /alpha /bravo /[PERSON_NAME] Breakfast menu Dinner menu ora…" at bounding box center [96, 188] width 184 height 249
